Goal: Find specific page/section: Find specific page/section

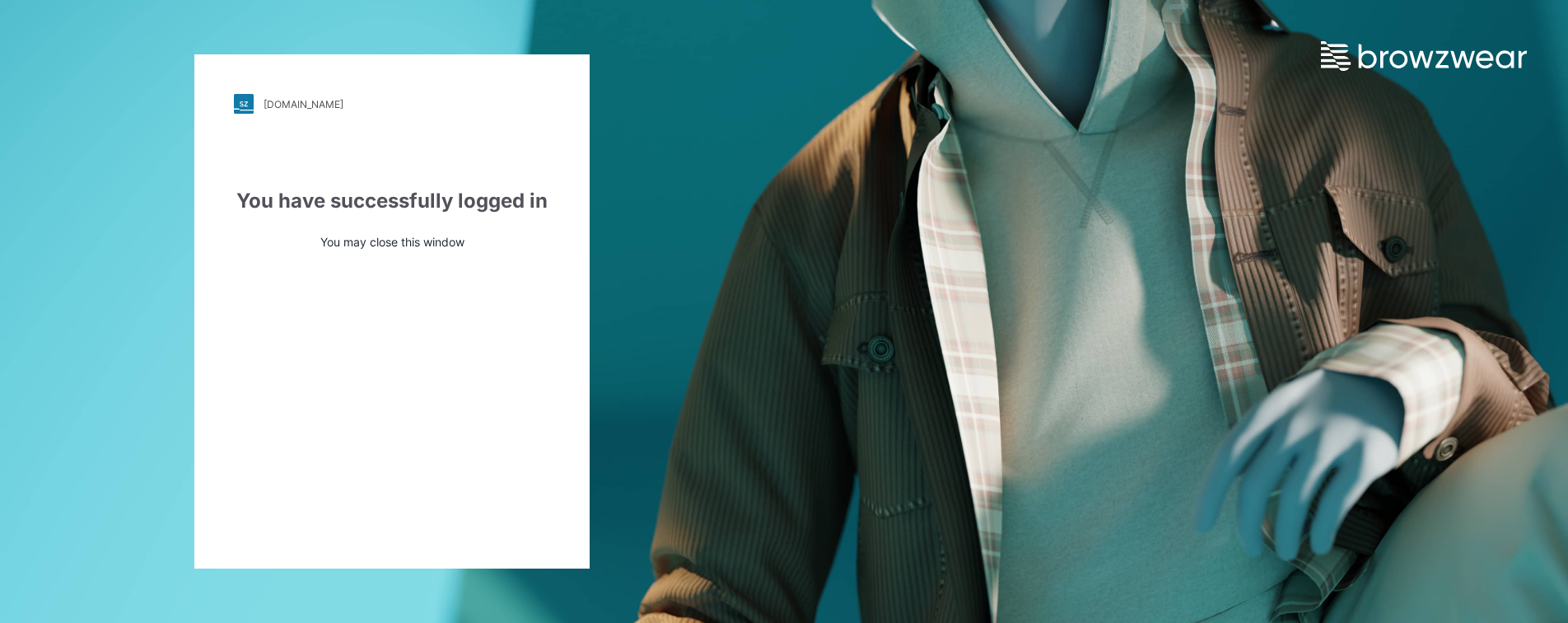
click at [296, 105] on div "npg.stylezone.com" at bounding box center [303, 104] width 80 height 13
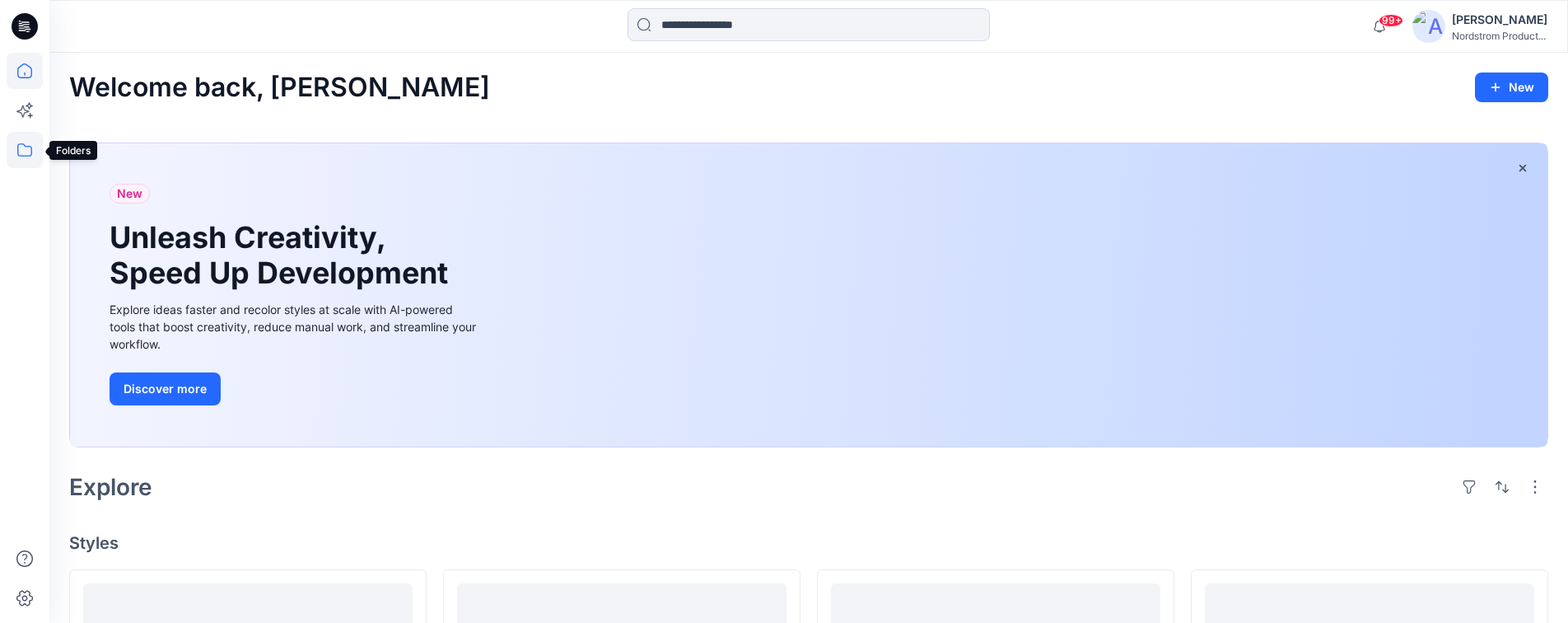
click at [24, 151] on icon at bounding box center [24, 149] width 36 height 36
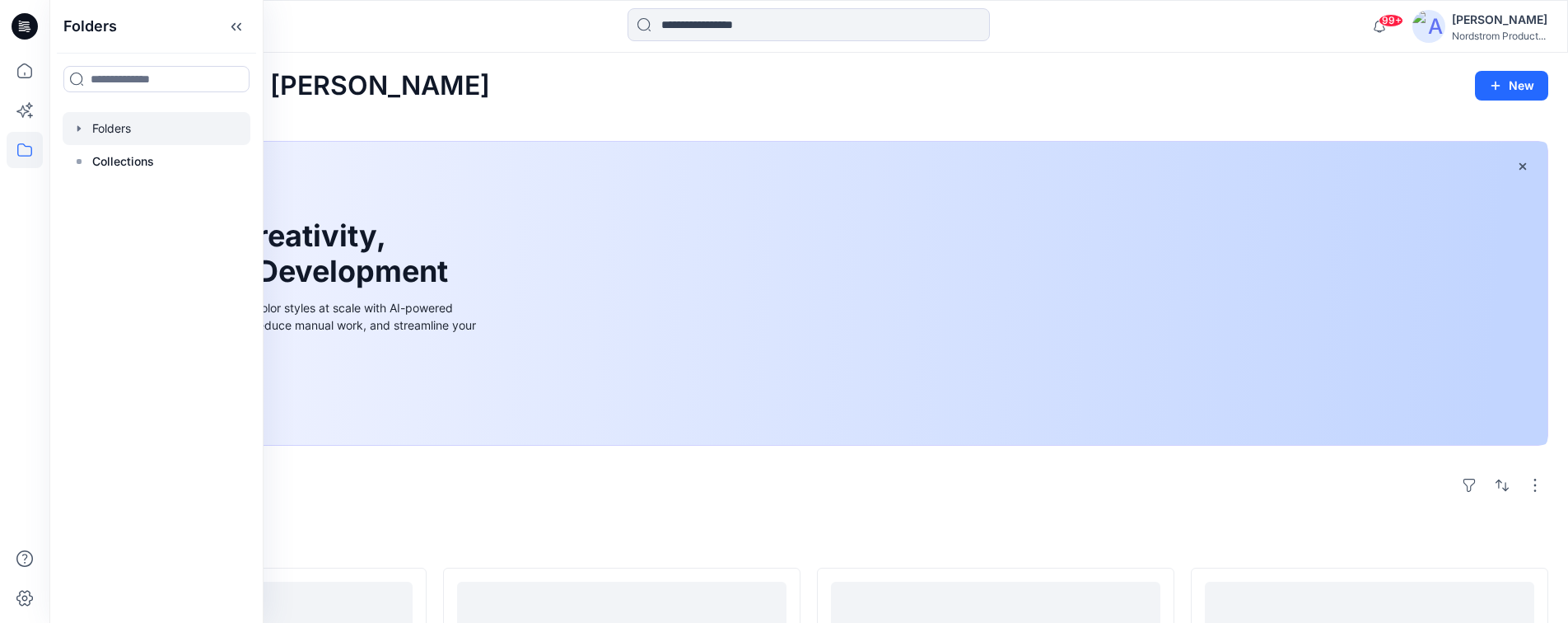
click at [109, 131] on div at bounding box center [157, 128] width 188 height 33
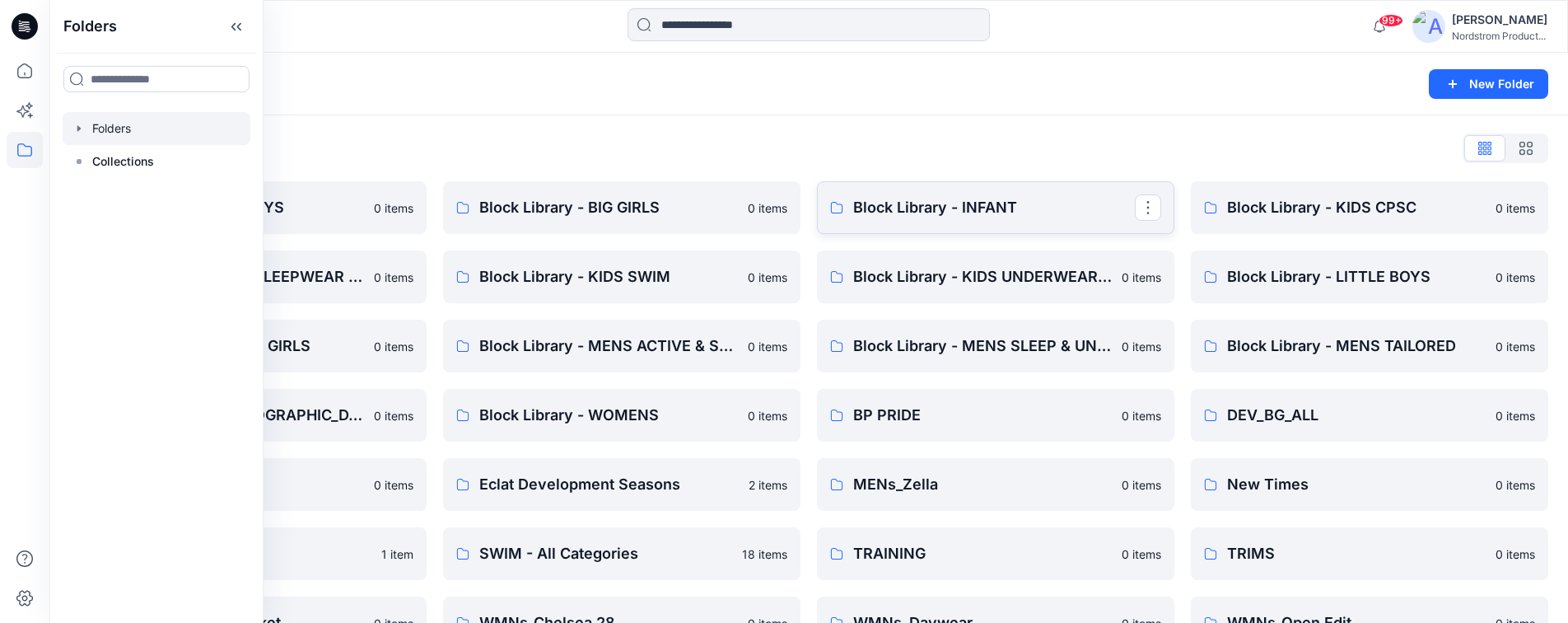
click at [888, 208] on p "Block Library - INFANT" at bounding box center [994, 207] width 282 height 23
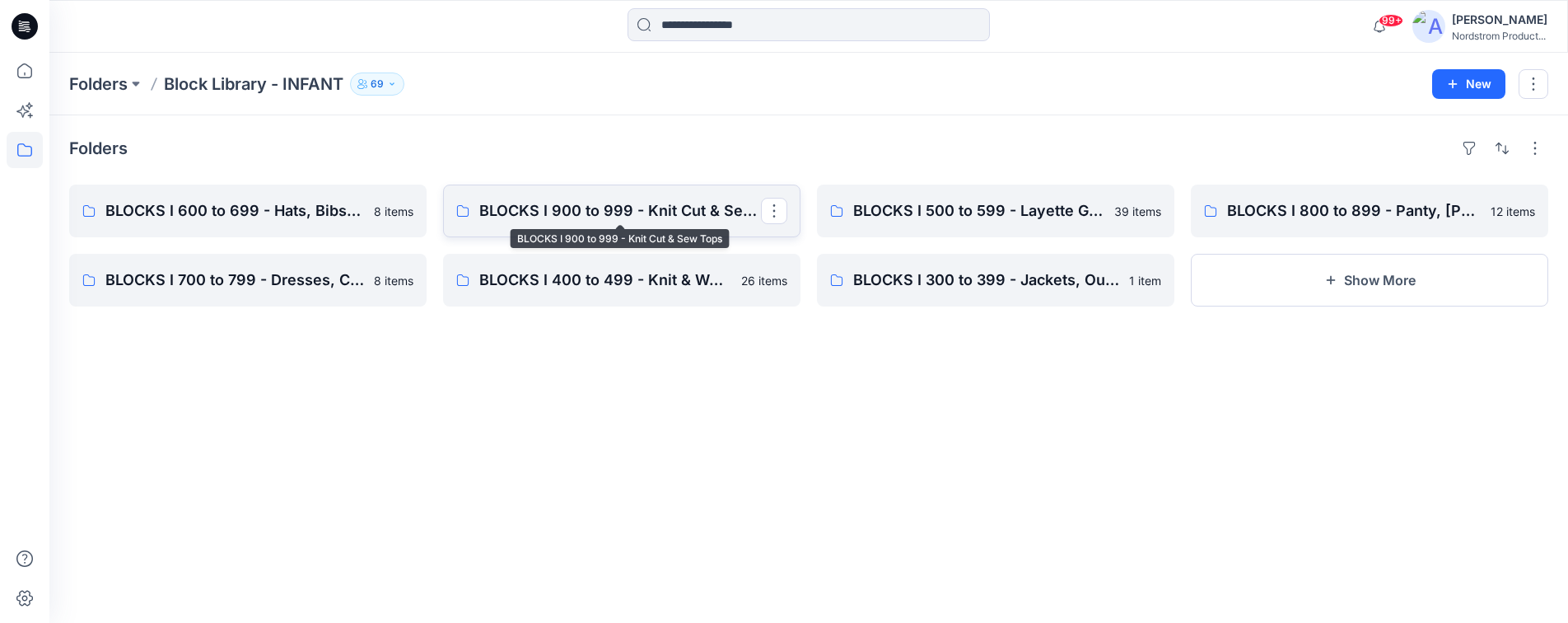
click at [577, 208] on p "BLOCKS I 900 to 999 - Knit Cut & Sew Tops" at bounding box center [620, 211] width 282 height 23
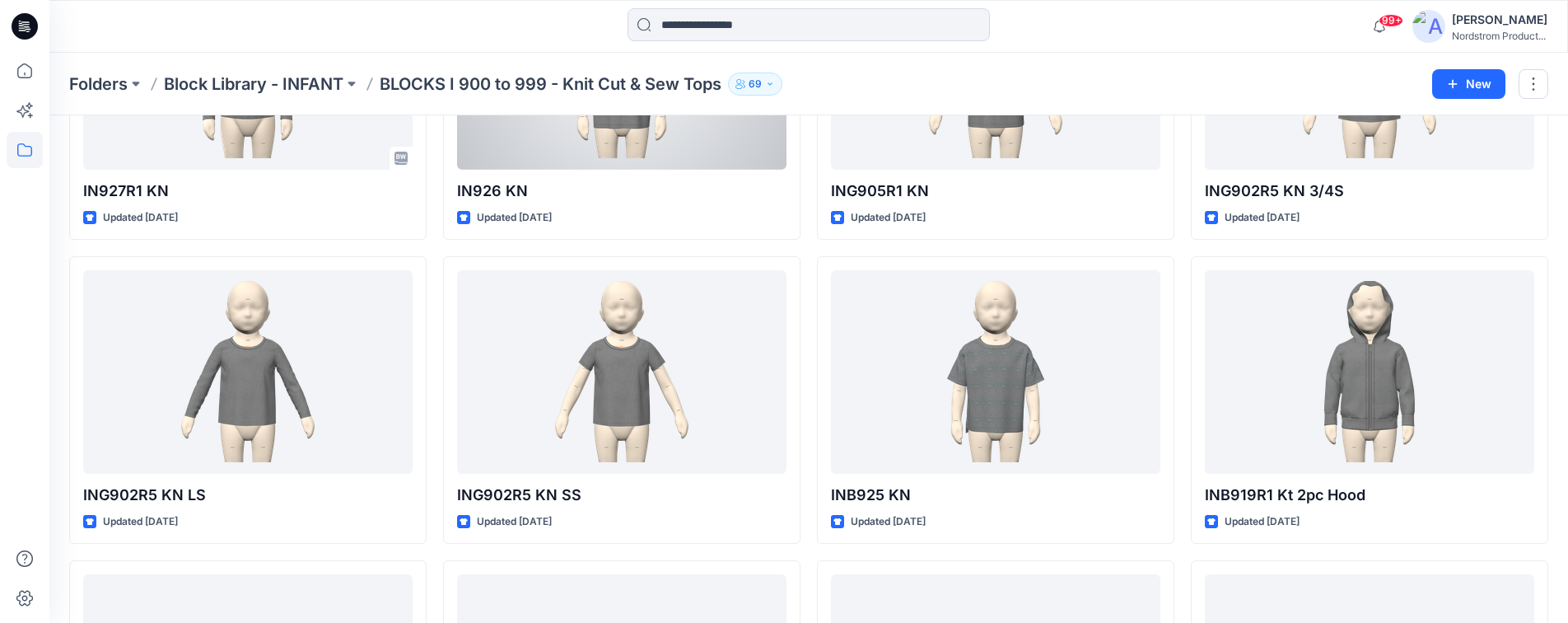
scroll to position [547, 0]
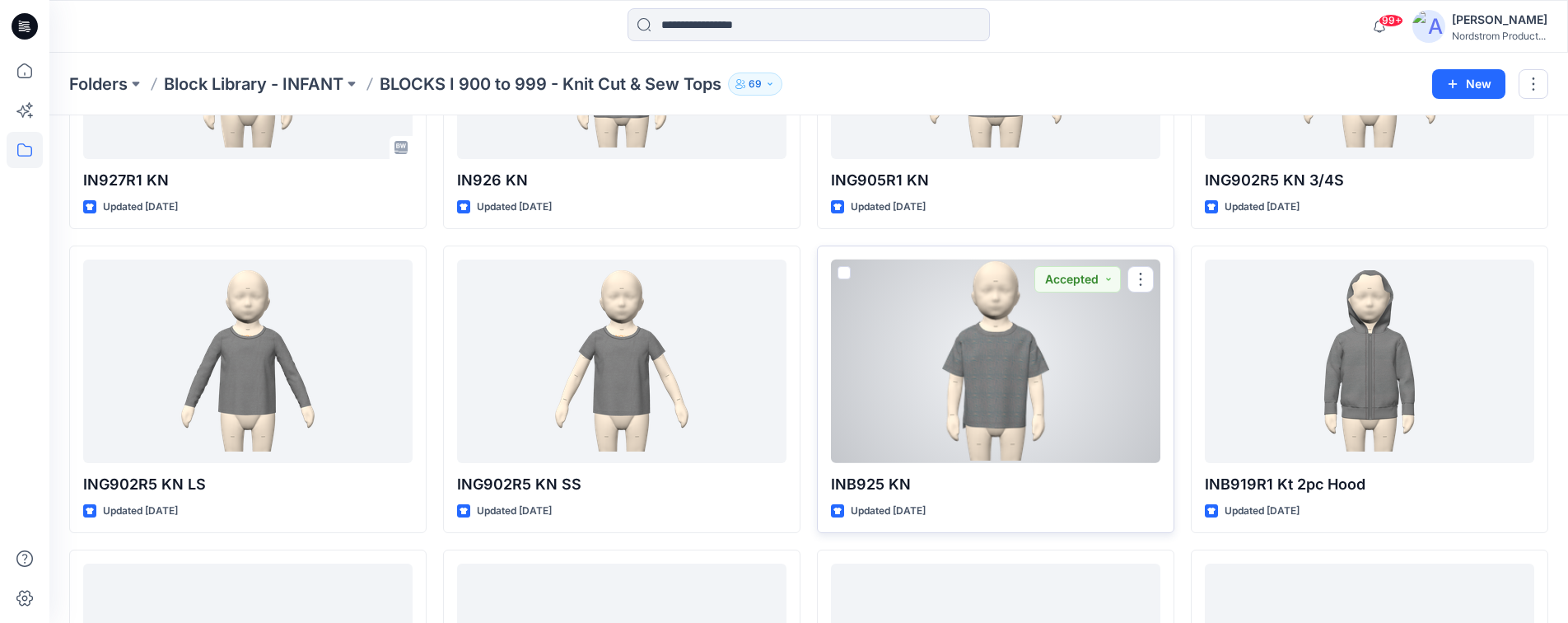
click at [903, 382] on div at bounding box center [995, 360] width 330 height 202
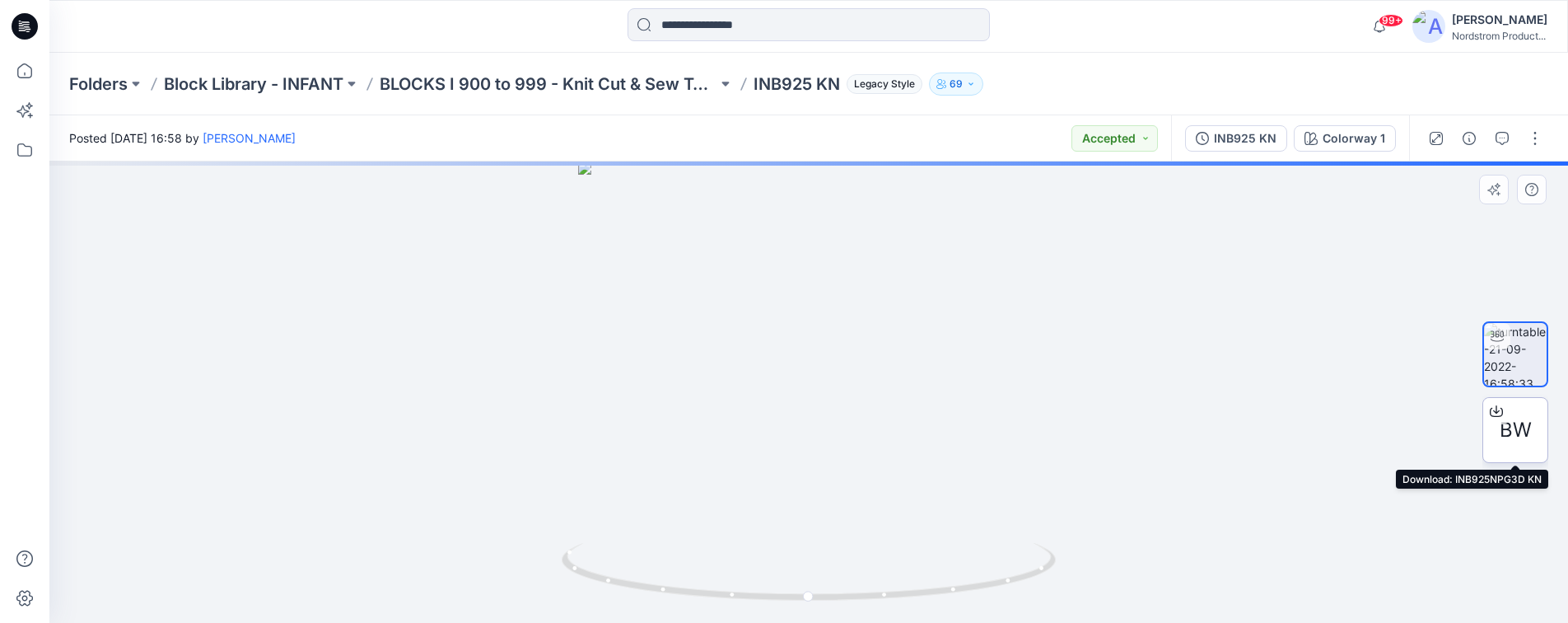
click at [1508, 423] on span "BW" at bounding box center [1515, 430] width 32 height 29
